Goal: Find specific page/section: Find specific page/section

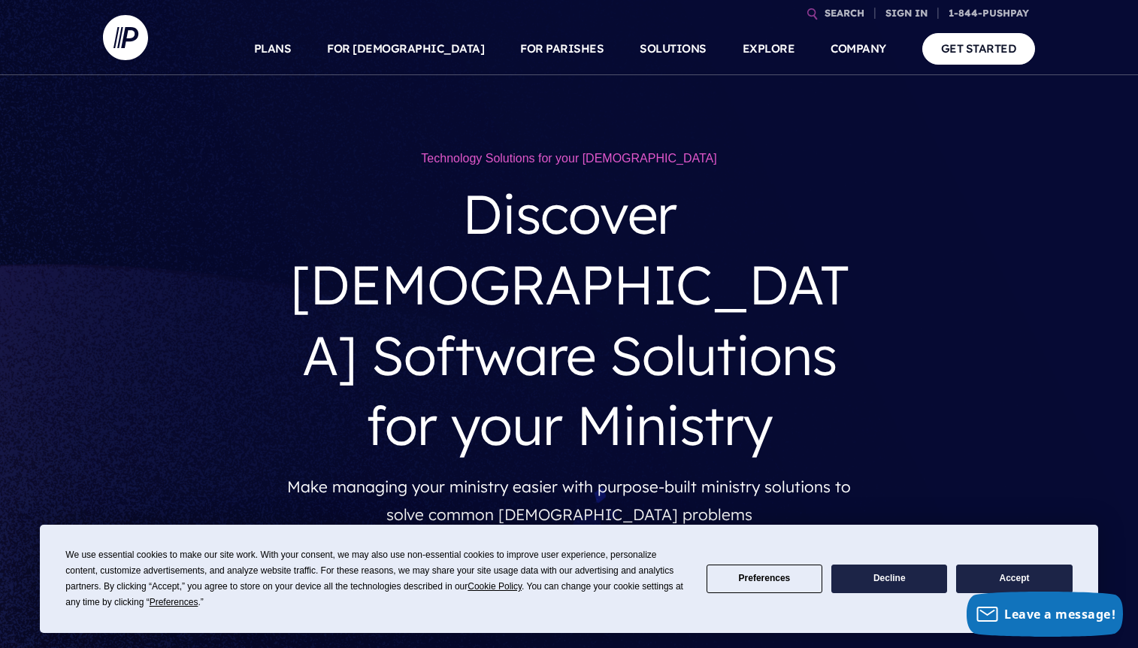
click at [1019, 576] on button "Accept" at bounding box center [1014, 578] width 116 height 29
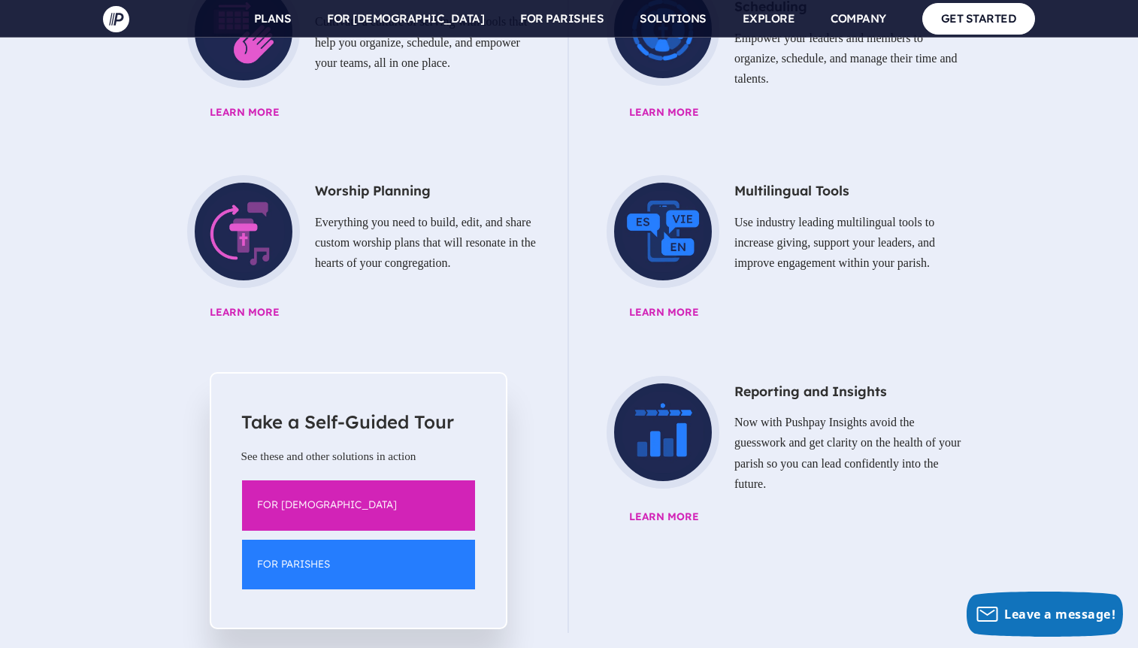
scroll to position [2115, 0]
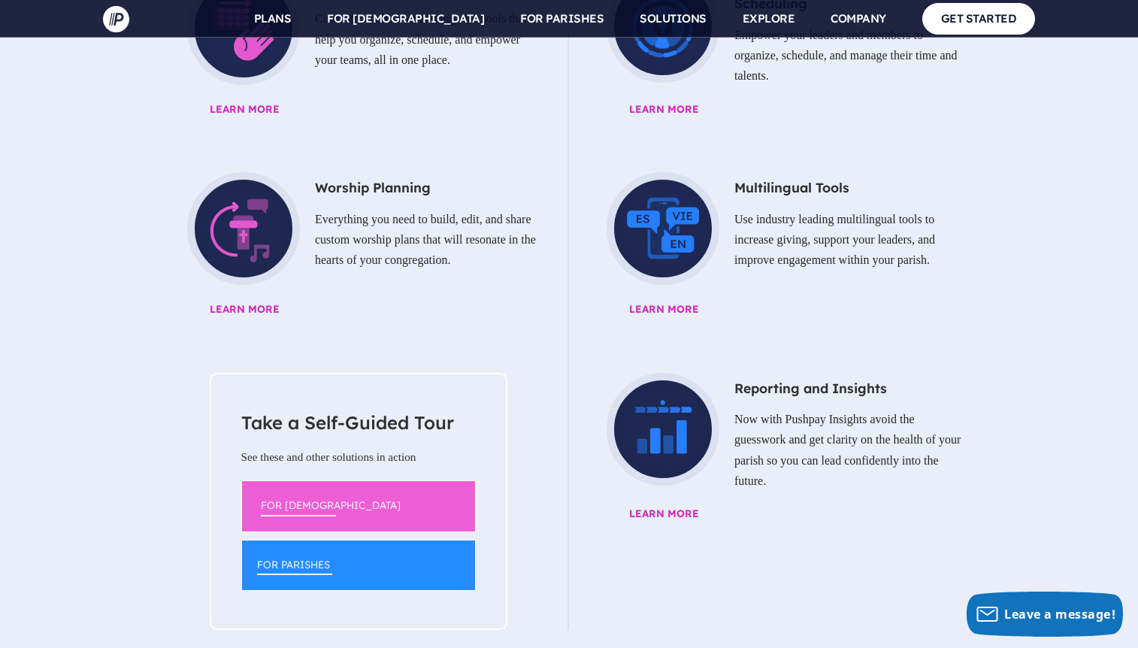
click at [304, 480] on link "FOR [DEMOGRAPHIC_DATA]" at bounding box center [358, 505] width 235 height 51
click at [351, 539] on link "FOR PARISHES" at bounding box center [358, 564] width 235 height 51
